Goal: Task Accomplishment & Management: Complete application form

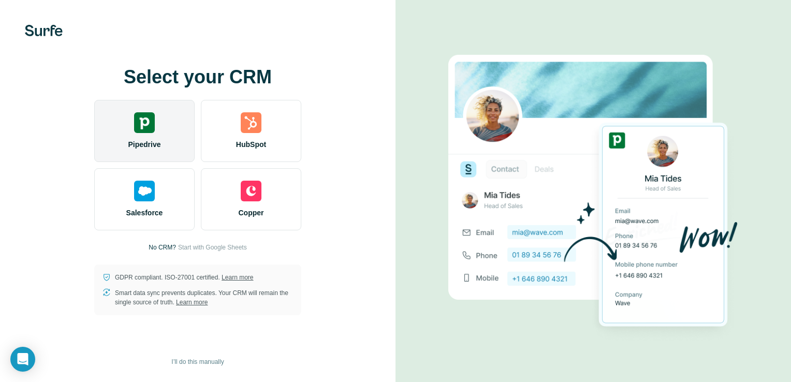
click at [137, 129] on img at bounding box center [144, 122] width 21 height 21
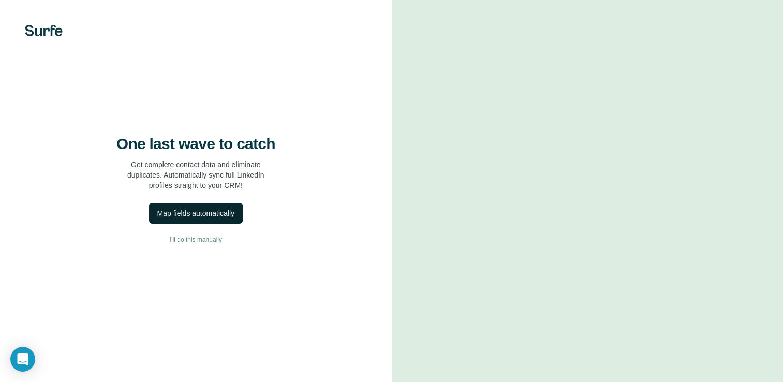
click at [194, 218] on div "Map fields automatically" at bounding box center [195, 213] width 77 height 10
